Goal: Task Accomplishment & Management: Manage account settings

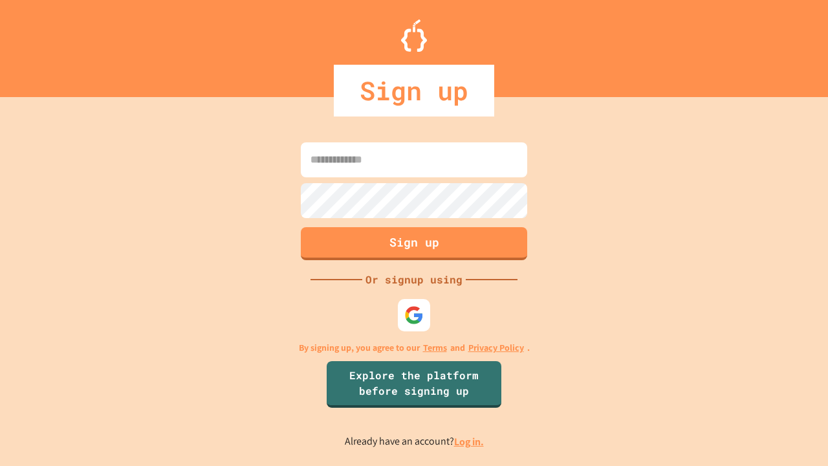
click at [470, 441] on link "Log in." at bounding box center [469, 442] width 30 height 14
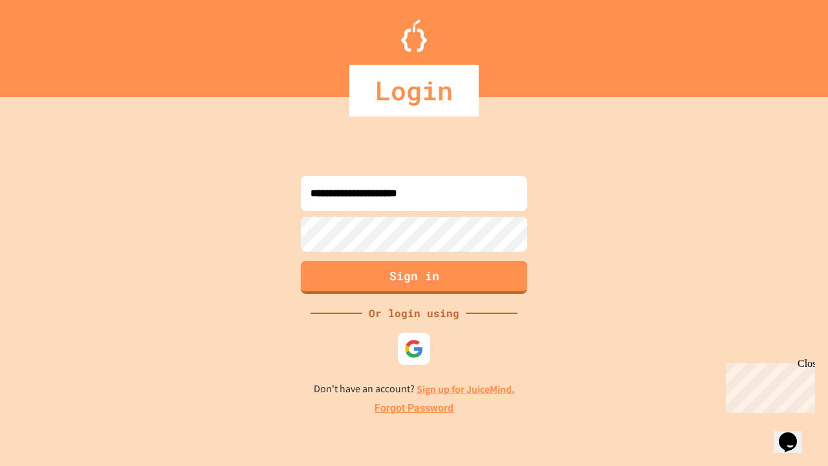
type input "**********"
